Goal: Transaction & Acquisition: Purchase product/service

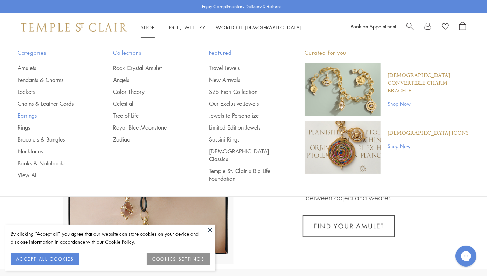
click at [25, 117] on link "Earrings" at bounding box center [52, 116] width 68 height 8
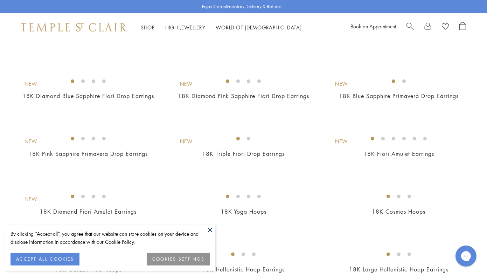
scroll to position [287, 0]
click at [0, 0] on img at bounding box center [0, 0] width 0 height 0
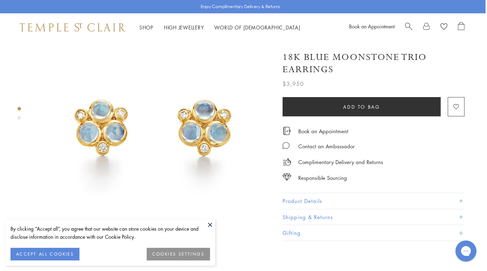
scroll to position [36, 1]
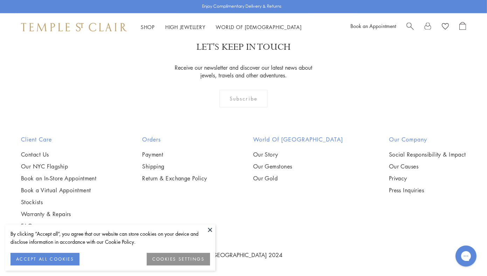
scroll to position [1953, 0]
